Goal: Task Accomplishment & Management: Manage account settings

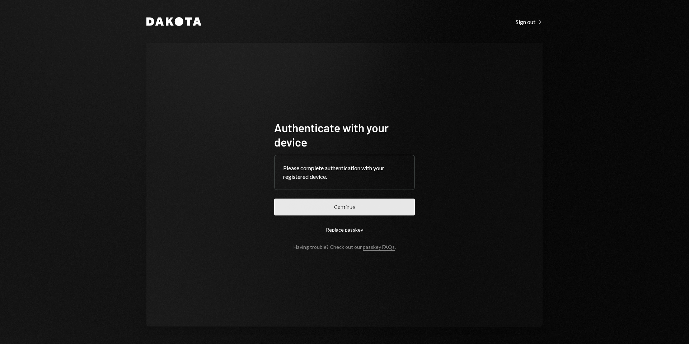
click at [337, 206] on button "Continue" at bounding box center [344, 207] width 141 height 17
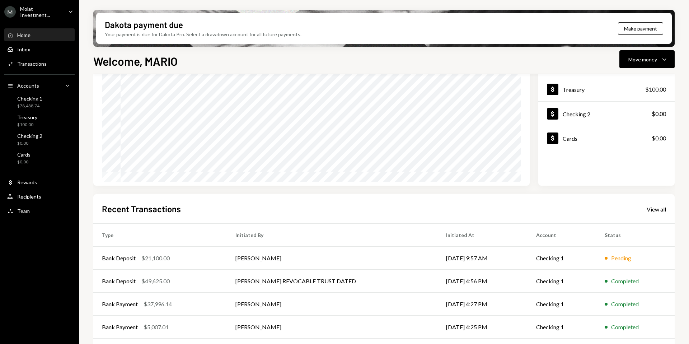
scroll to position [89, 0]
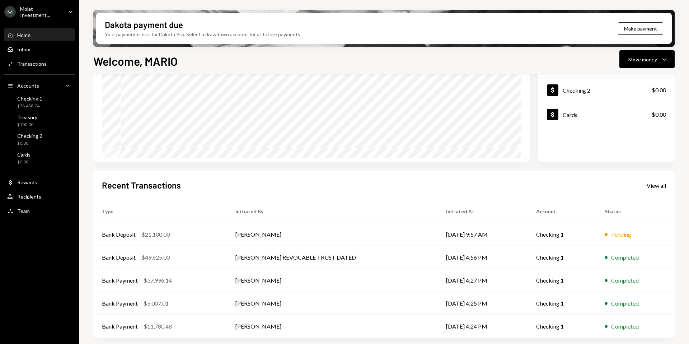
click at [33, 10] on div "Molat Investment..." at bounding box center [41, 12] width 42 height 12
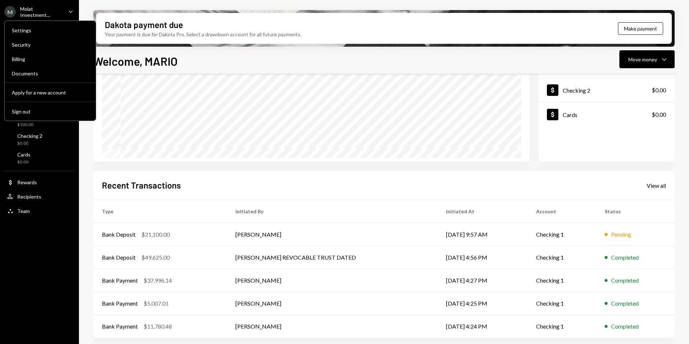
click at [211, 62] on div "Welcome, [PERSON_NAME] Move money Caret Down" at bounding box center [384, 60] width 582 height 16
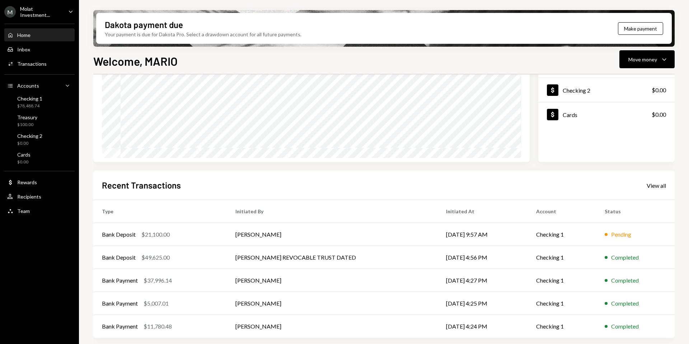
scroll to position [0, 0]
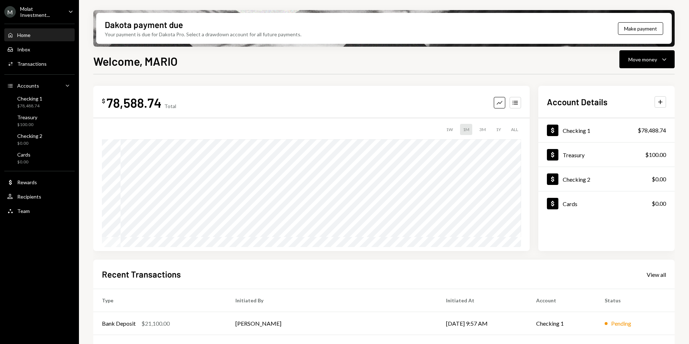
click at [55, 12] on div "Molat Investment..." at bounding box center [41, 12] width 42 height 12
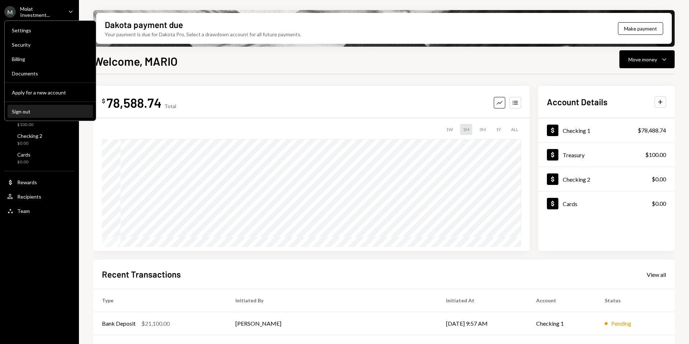
click at [34, 107] on button "Sign out" at bounding box center [50, 111] width 85 height 13
